Goal: Transaction & Acquisition: Purchase product/service

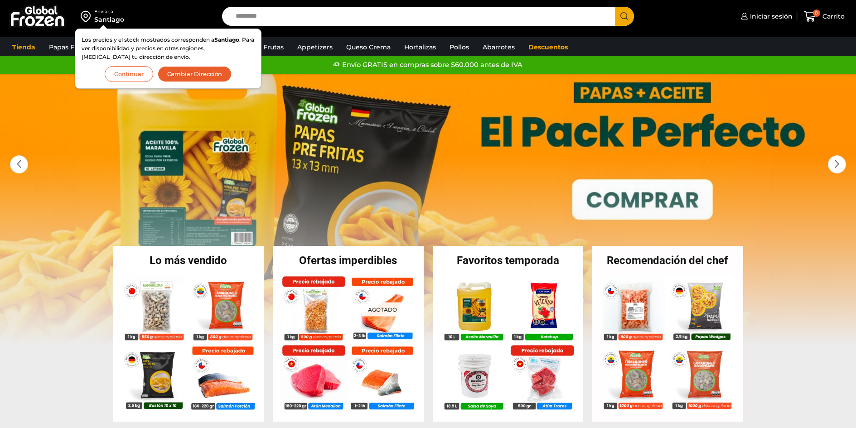
click at [125, 77] on button "Continuar" at bounding box center [129, 74] width 49 height 16
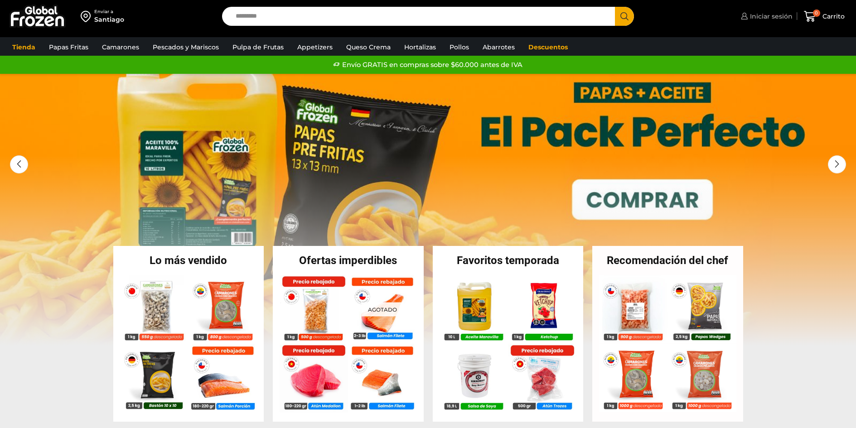
click at [763, 15] on span "Iniciar sesión" at bounding box center [770, 16] width 45 height 9
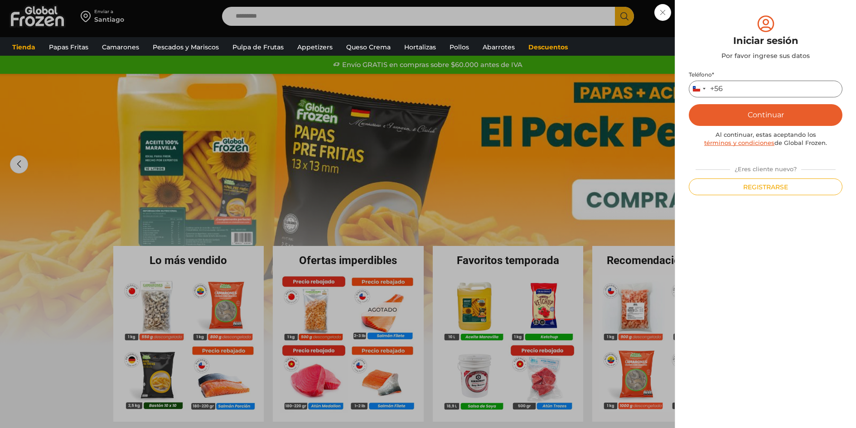
click at [745, 84] on input "Teléfono *" at bounding box center [766, 89] width 154 height 17
type input "*********"
click at [757, 117] on button "Continuar" at bounding box center [766, 115] width 154 height 22
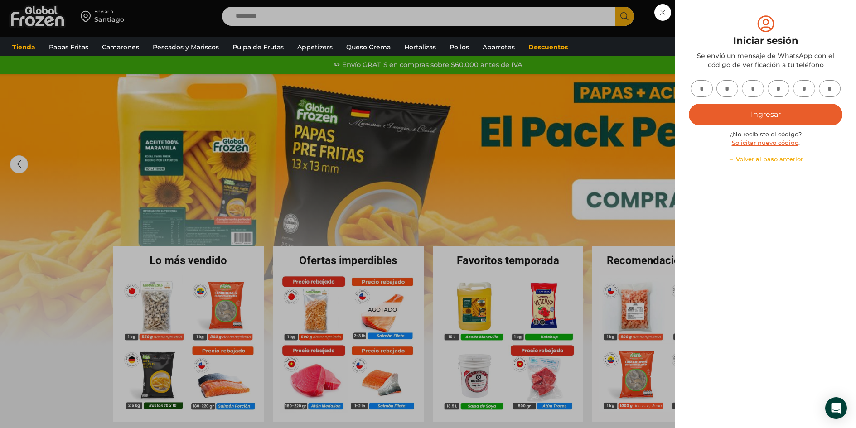
click at [705, 90] on input "text" at bounding box center [702, 88] width 22 height 17
type input "*"
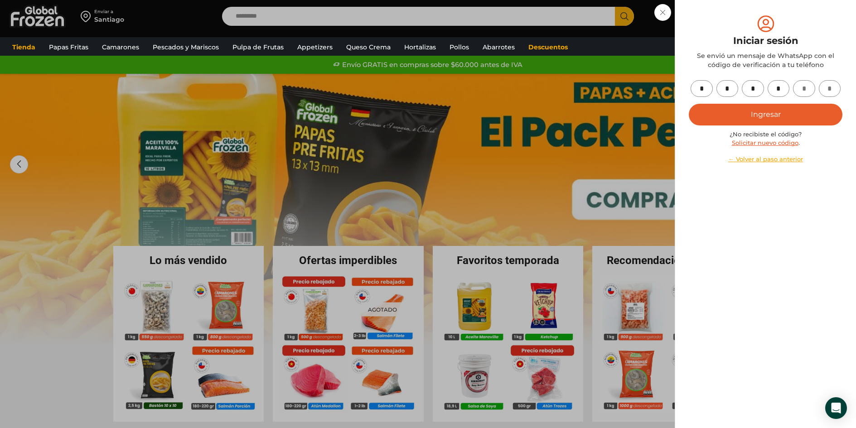
type input "*"
click at [788, 116] on button "Ingresar" at bounding box center [766, 115] width 154 height 22
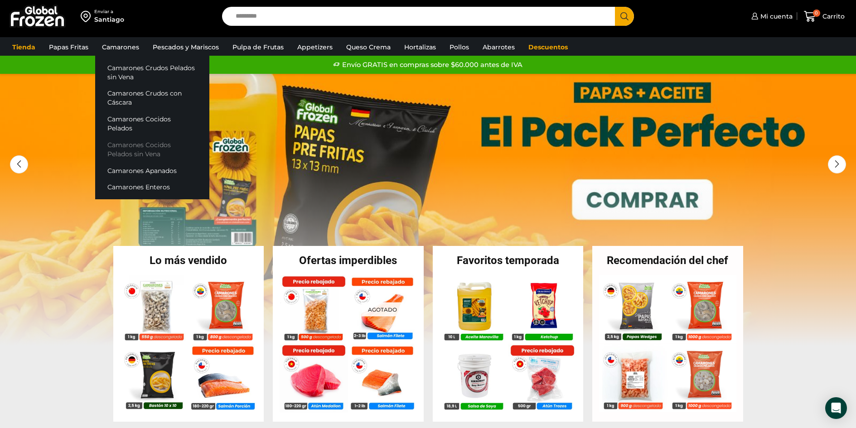
click at [126, 136] on link "Camarones Cocidos Pelados sin Vena" at bounding box center [152, 149] width 114 height 26
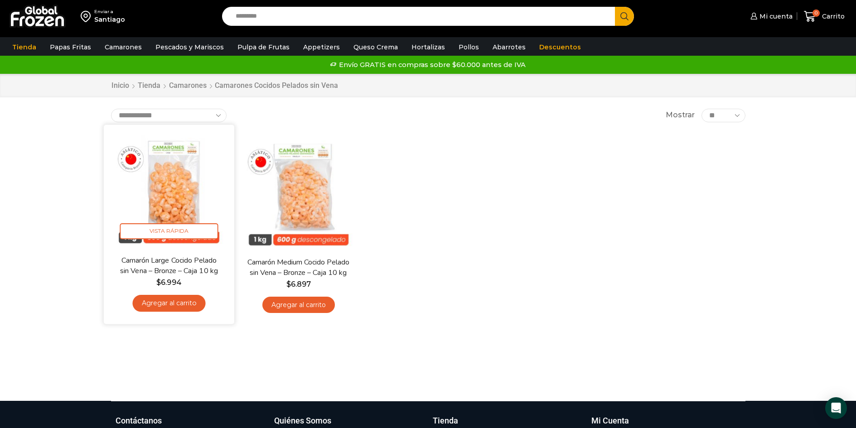
click at [166, 300] on link "Agregar al carrito" at bounding box center [168, 303] width 73 height 17
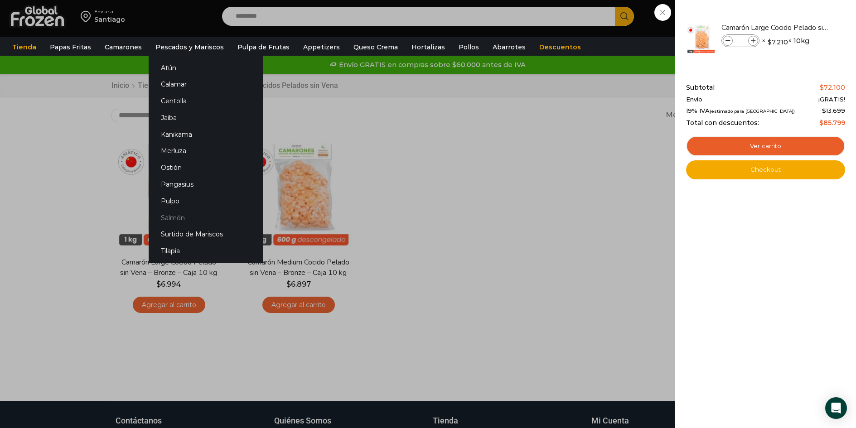
click at [168, 215] on link "Salmón" at bounding box center [206, 217] width 114 height 17
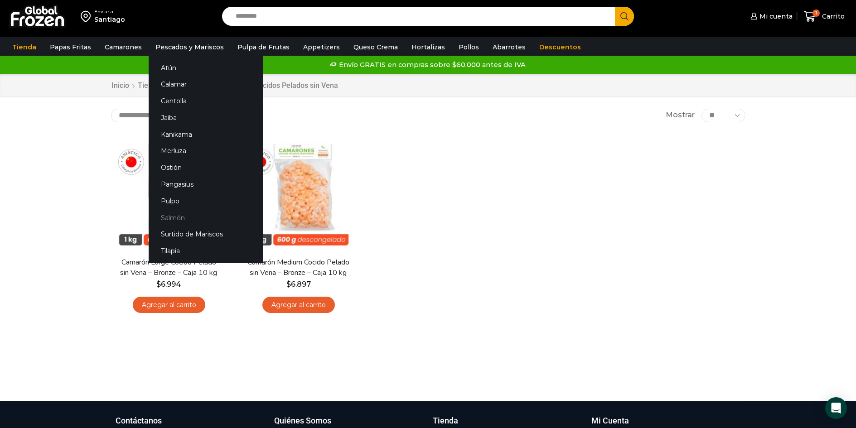
click at [169, 221] on link "Salmón" at bounding box center [206, 217] width 114 height 17
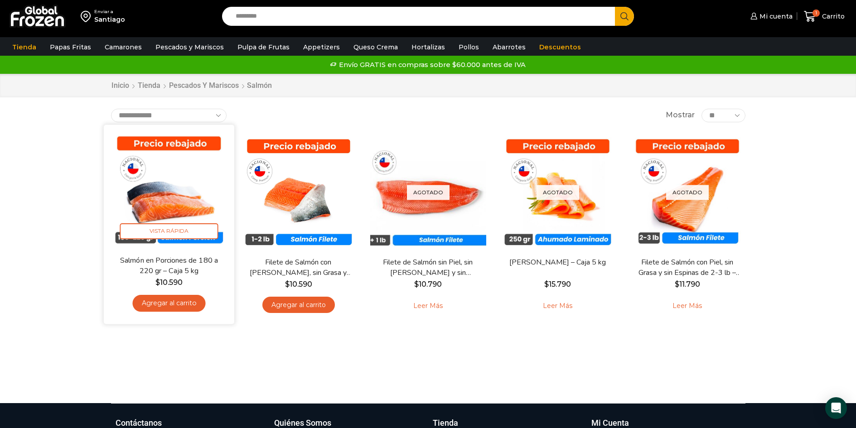
click at [170, 309] on link "Agregar al carrito" at bounding box center [168, 303] width 73 height 17
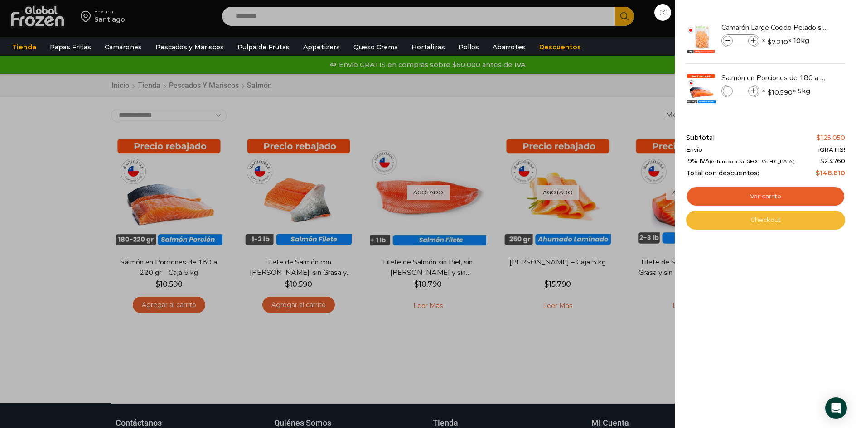
click at [785, 218] on link "Checkout" at bounding box center [765, 220] width 159 height 19
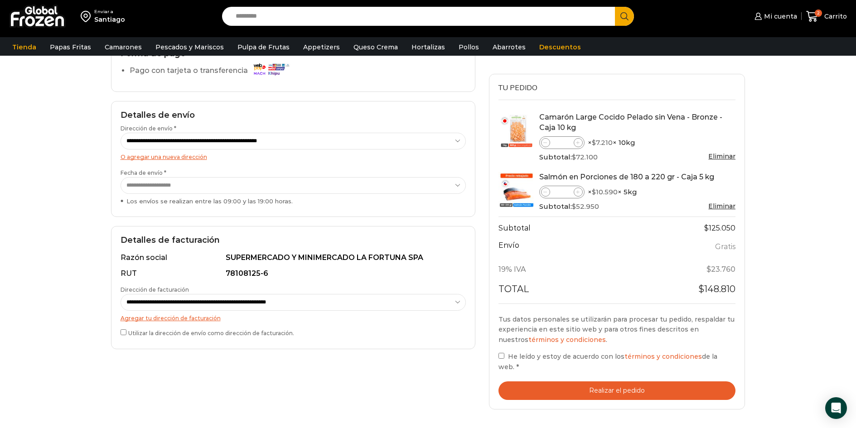
scroll to position [136, 0]
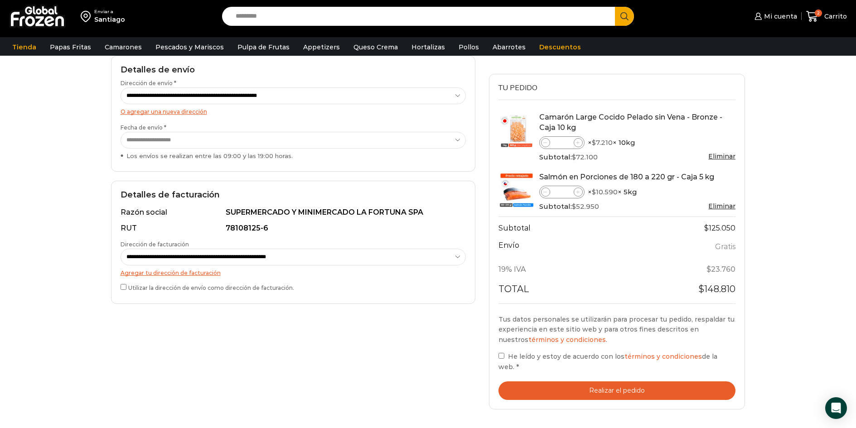
click at [641, 382] on button "Realizar el pedido" at bounding box center [618, 391] width 238 height 19
